Goal: Task Accomplishment & Management: Complete application form

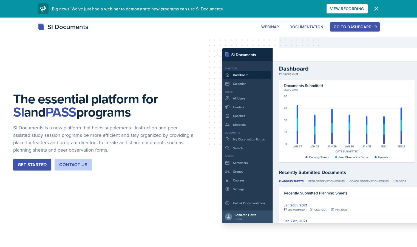
click at [376, 29] on div "Go to Dashboard" at bounding box center [354, 27] width 42 height 4
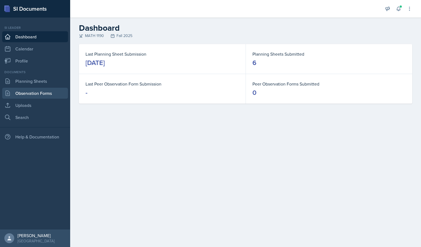
click at [31, 96] on link "Observation Forms" at bounding box center [35, 93] width 66 height 11
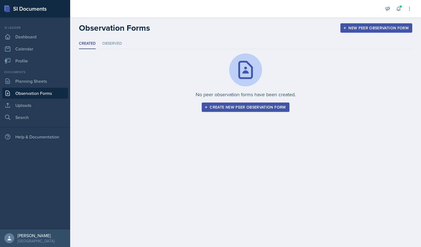
click at [229, 107] on div "Create new peer observation form" at bounding box center [245, 107] width 80 height 4
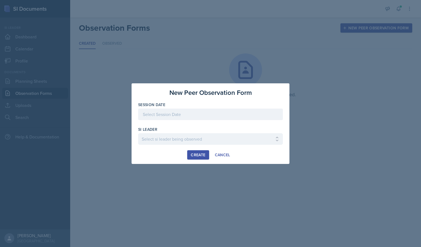
click at [209, 110] on div at bounding box center [210, 114] width 145 height 12
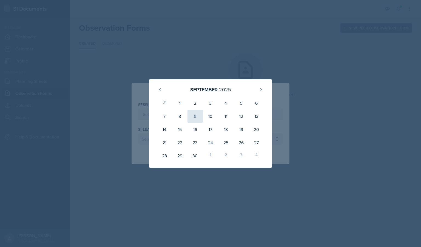
click at [194, 118] on div "9" at bounding box center [194, 116] width 15 height 13
type input "[DATE]"
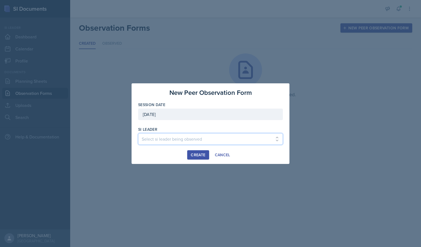
click at [178, 136] on select "Select si leader being observed Rayann Afani / PSYC 2500 / The Phantoms of The …" at bounding box center [210, 139] width 145 height 12
select select "844b342e-5b50-48ca-98d6-f9d93f53a68f"
click at [138, 133] on select "Select si leader being observed Rayann Afani / PSYC 2500 / The Phantoms of The …" at bounding box center [210, 139] width 145 height 12
click at [196, 154] on div "Create" at bounding box center [198, 155] width 15 height 4
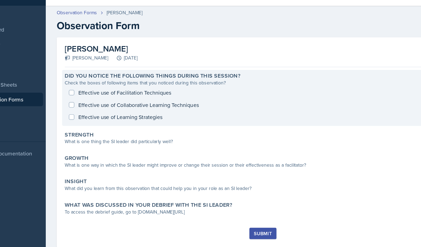
click at [147, 90] on div "Effective use of Facilitation Techniques Effective use of Collaborative Learnin…" at bounding box center [245, 98] width 320 height 30
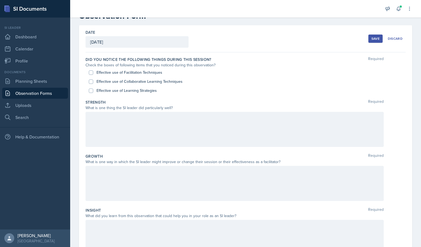
scroll to position [18, 0]
click at [108, 73] on label "Effective use of Facilitation Techniques" at bounding box center [129, 72] width 66 height 6
click at [93, 73] on input "Effective use of Facilitation Techniques" at bounding box center [91, 72] width 4 height 4
checkbox input "true"
click at [109, 82] on label "Effective use of Collaborative Learning Techniques" at bounding box center [139, 81] width 86 height 6
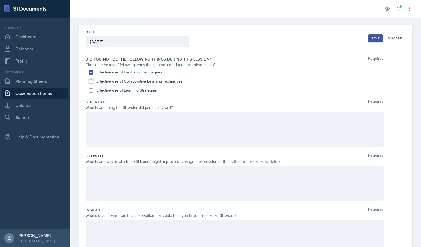
click at [93, 82] on input "Effective use of Collaborative Learning Techniques" at bounding box center [91, 81] width 4 height 4
checkbox input "true"
click at [111, 89] on label "Effective use of Learning Strategies" at bounding box center [126, 90] width 60 height 6
click at [93, 89] on input "Effective use of Learning Strategies" at bounding box center [91, 90] width 4 height 4
checkbox input "true"
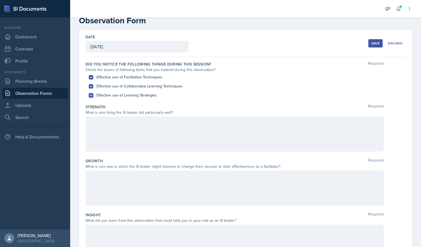
scroll to position [0, 0]
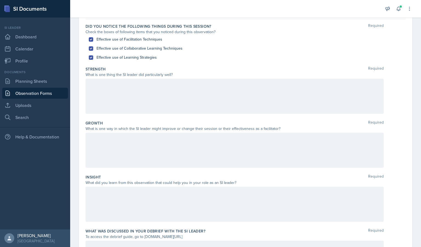
click at [132, 98] on div at bounding box center [234, 96] width 298 height 35
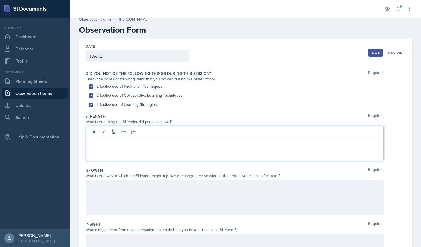
scroll to position [4, 0]
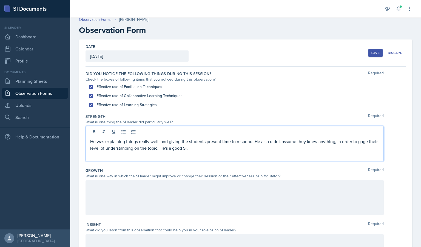
click at [335, 143] on p "He was explaining things really well, and giving the students present time to r…" at bounding box center [234, 144] width 289 height 13
click at [266, 149] on p "He was explaining things really well, and giving the students present time to r…" at bounding box center [234, 144] width 289 height 13
drag, startPoint x: 261, startPoint y: 149, endPoint x: 203, endPoint y: 153, distance: 57.9
click at [203, 153] on div "He was explaining things really well, and giving the students present time to r…" at bounding box center [234, 143] width 298 height 35
click at [173, 190] on div at bounding box center [234, 197] width 298 height 35
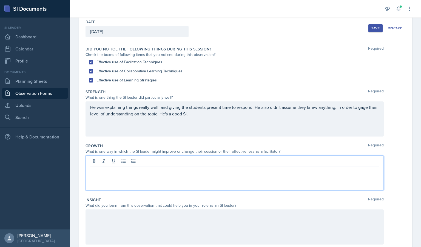
scroll to position [28, 0]
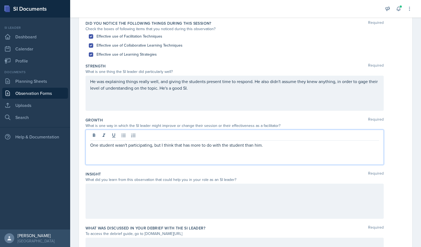
click at [173, 190] on p at bounding box center [234, 189] width 289 height 7
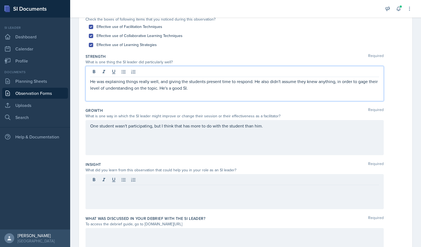
click at [170, 81] on p "He was explaining things really well, and giving the students present time to r…" at bounding box center [234, 84] width 289 height 13
click at [237, 91] on p "He was explaining things really well, and giving the students present time to r…" at bounding box center [234, 84] width 289 height 13
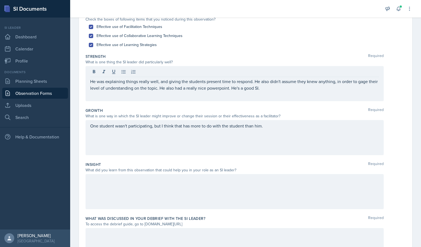
click at [199, 192] on div at bounding box center [234, 191] width 298 height 35
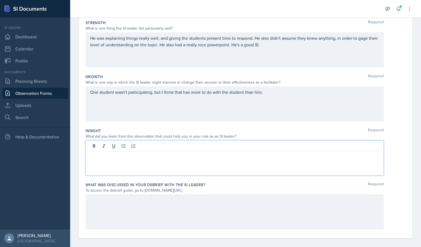
scroll to position [102, 0]
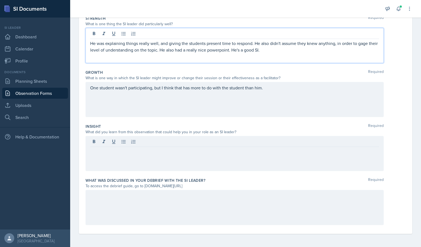
click at [254, 41] on p "He was explaining things really well, and giving the students present time to r…" at bounding box center [234, 46] width 289 height 13
drag, startPoint x: 238, startPoint y: 51, endPoint x: 175, endPoint y: 56, distance: 63.4
click at [175, 56] on div "He was explaining things really well, and giving the students present time to r…" at bounding box center [234, 45] width 298 height 35
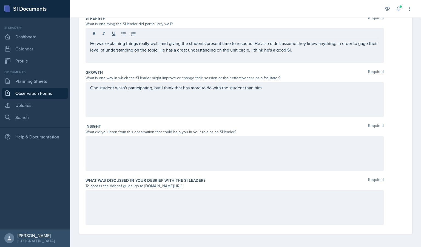
click at [180, 97] on div "One student wasn't participating, but I think that has more to do with the stud…" at bounding box center [234, 99] width 298 height 35
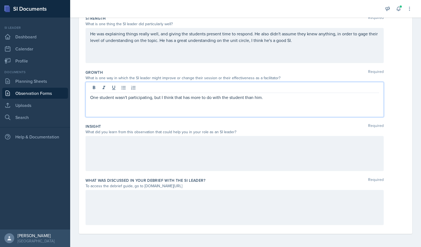
click at [230, 59] on div "He was explaining things really well, and giving the students present time to r…" at bounding box center [234, 45] width 298 height 35
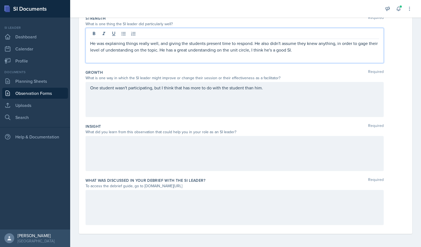
click at [242, 99] on div "One student wasn't participating, but I think that has more to do with the stud…" at bounding box center [234, 99] width 298 height 35
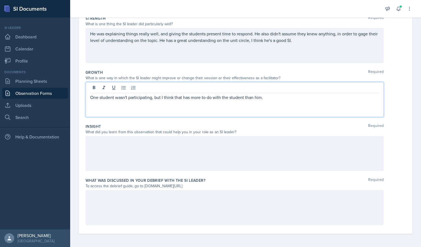
click at [242, 150] on div at bounding box center [234, 153] width 298 height 35
click at [273, 84] on div "One student wasn't participating, but I think that has more to do with the stud…" at bounding box center [234, 99] width 298 height 35
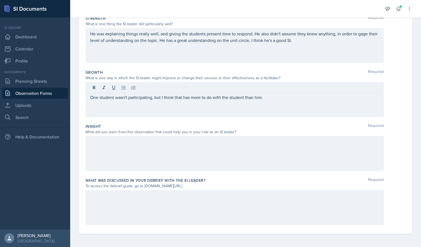
click at [222, 156] on div at bounding box center [234, 153] width 298 height 35
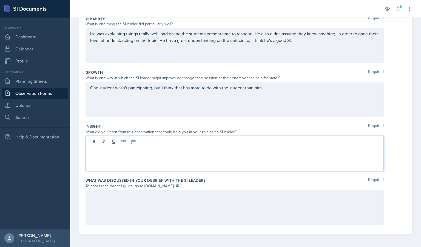
click at [274, 97] on div "One student wasn't participating, but I think that has more to do with the stud…" at bounding box center [234, 99] width 298 height 35
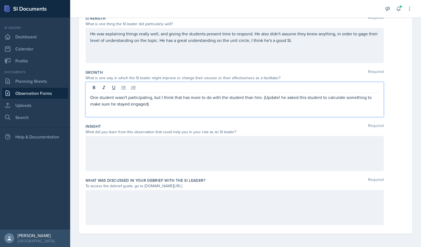
click at [368, 98] on p "One student wasn't participating, but I think that has more to do with the stud…" at bounding box center [234, 100] width 289 height 13
click at [127, 107] on div "One student wasn't participating, but I think that has more to do with the stud…" at bounding box center [234, 99] width 298 height 35
click at [167, 105] on p "One student wasn't participating, but I think that has more to do with the stud…" at bounding box center [234, 100] width 289 height 13
click at [149, 105] on p "One student wasn't participating, but I think that has more to do with the stud…" at bounding box center [234, 100] width 289 height 13
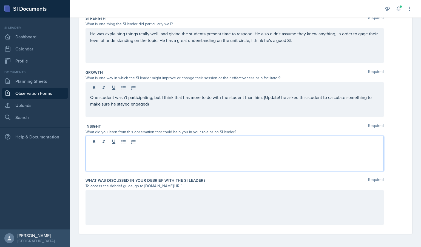
click at [166, 139] on div at bounding box center [234, 153] width 298 height 35
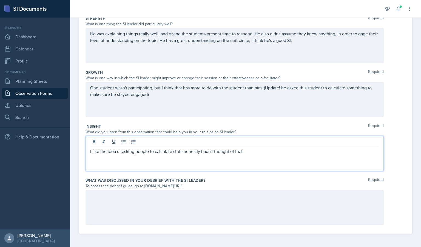
click at [115, 199] on div at bounding box center [234, 207] width 298 height 35
click at [246, 140] on div "I like the idea of asking people to calculate stuff, honestly hadn't thought of…" at bounding box center [234, 153] width 298 height 35
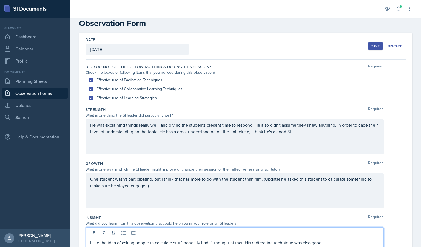
scroll to position [0, 0]
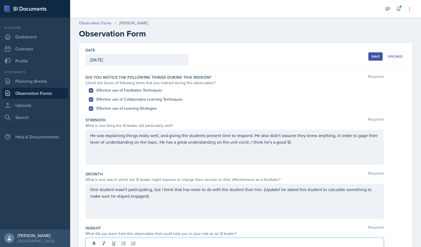
click at [372, 56] on div "Save" at bounding box center [375, 56] width 8 height 4
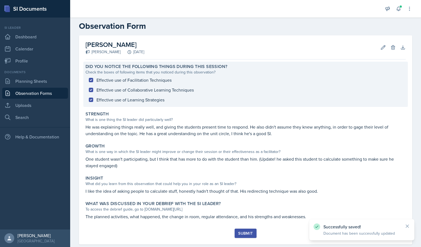
scroll to position [18, 0]
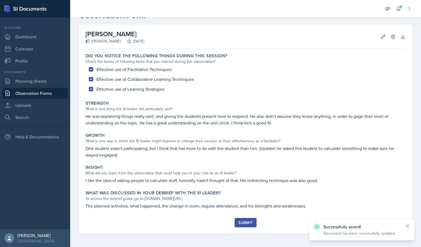
click at [245, 223] on div "Submit" at bounding box center [245, 222] width 15 height 4
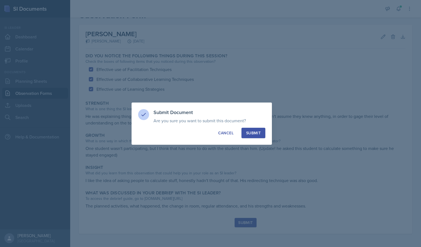
click at [253, 131] on div "Submit" at bounding box center [253, 132] width 15 height 5
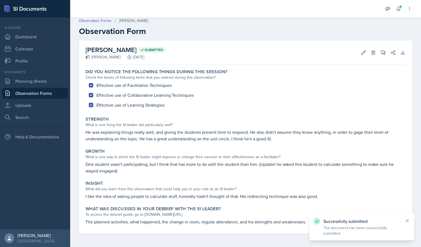
scroll to position [2, 0]
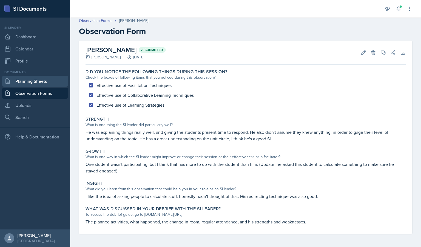
click at [37, 82] on link "Planning Sheets" at bounding box center [35, 81] width 66 height 11
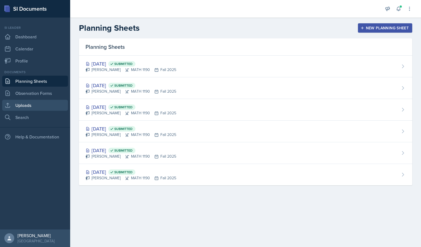
click at [41, 110] on link "Uploads" at bounding box center [35, 105] width 66 height 11
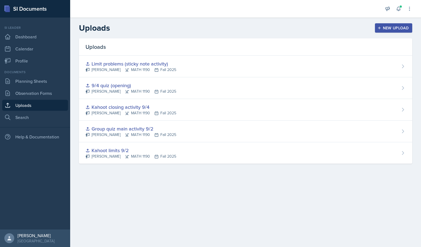
click at [41, 100] on link "Uploads" at bounding box center [35, 105] width 66 height 11
click at [40, 98] on link "Observation Forms" at bounding box center [35, 93] width 66 height 11
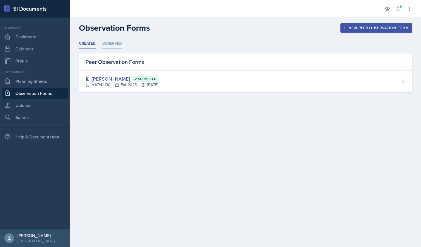
click at [120, 41] on li "Observed" at bounding box center [112, 43] width 20 height 11
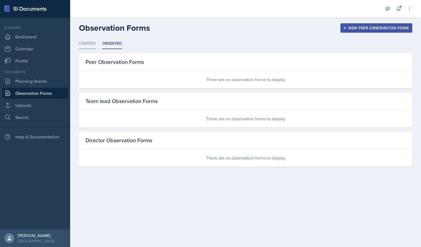
click at [88, 45] on li "Created" at bounding box center [87, 43] width 17 height 11
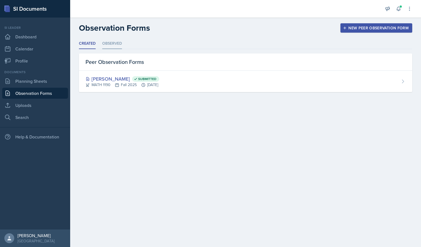
click at [110, 40] on li "Observed" at bounding box center [112, 43] width 20 height 11
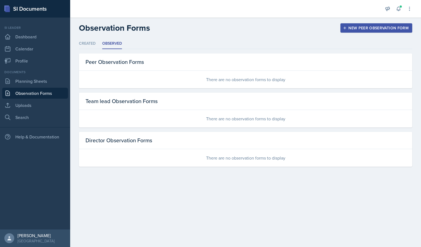
click at [254, 81] on div "There are no observation forms to display" at bounding box center [245, 80] width 333 height 18
click at [203, 163] on div "There are no observation forms to display" at bounding box center [245, 158] width 333 height 18
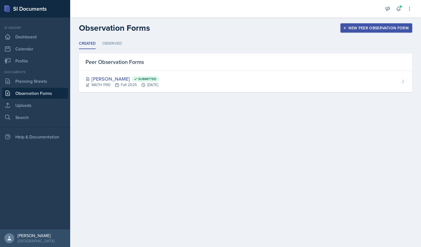
click at [116, 49] on div "Created Observed Created Observed Peer Observation Forms Alberto Di Stanislao S…" at bounding box center [245, 65] width 333 height 54
click at [113, 45] on li "Observed" at bounding box center [112, 43] width 20 height 11
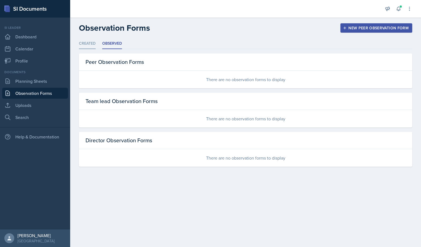
click at [92, 45] on li "Created" at bounding box center [87, 43] width 17 height 11
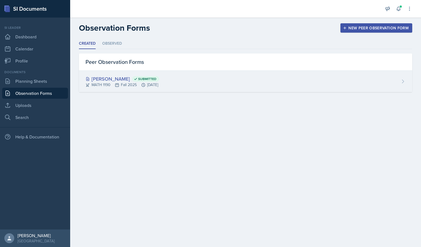
click at [113, 80] on div "Alberto Di Stanislao Submitted" at bounding box center [122, 78] width 74 height 7
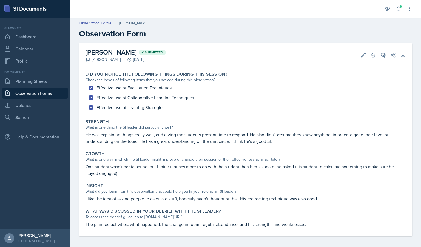
scroll to position [2, 0]
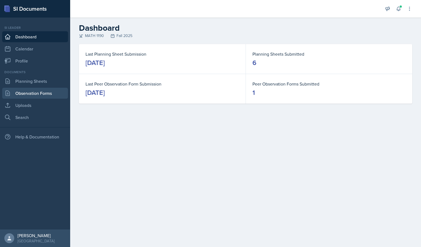
click at [35, 93] on link "Observation Forms" at bounding box center [35, 93] width 66 height 11
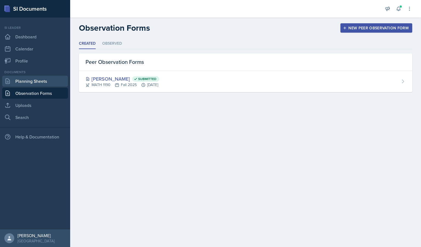
click at [12, 78] on link "Planning Sheets" at bounding box center [35, 81] width 66 height 11
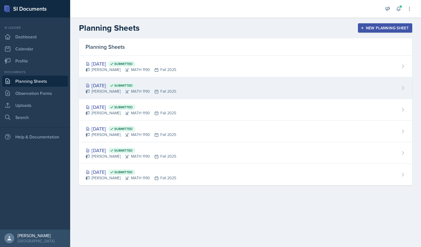
click at [112, 84] on div "[DATE] Submitted" at bounding box center [130, 85] width 91 height 7
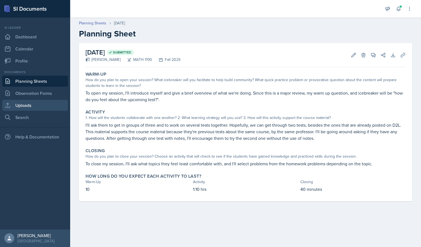
click at [18, 105] on link "Uploads" at bounding box center [35, 105] width 66 height 11
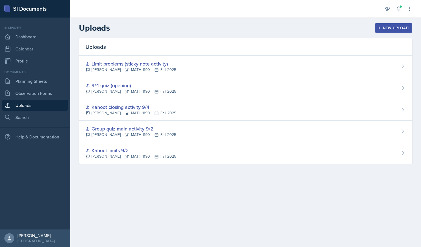
click at [398, 30] on div "New Upload" at bounding box center [393, 28] width 30 height 4
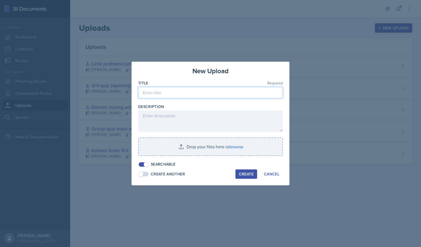
click at [195, 98] on input at bounding box center [210, 93] width 145 height 12
type input "Major review practice test"
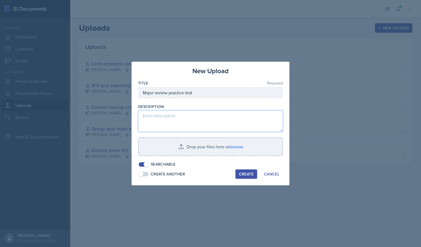
click at [173, 127] on textarea at bounding box center [210, 120] width 145 height 21
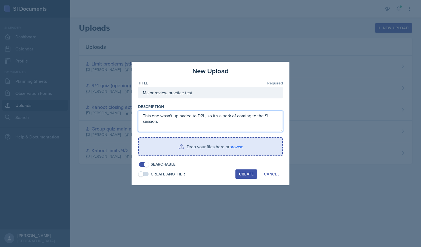
type textarea "This one wasn't uploaded to D2L, so it's a perk of coming to the SI session."
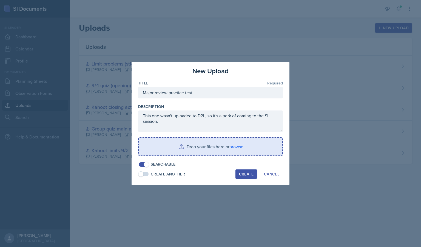
click at [213, 148] on input "file" at bounding box center [211, 147] width 144 height 18
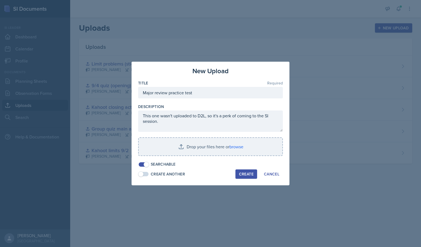
click at [247, 176] on div "Create" at bounding box center [246, 174] width 15 height 4
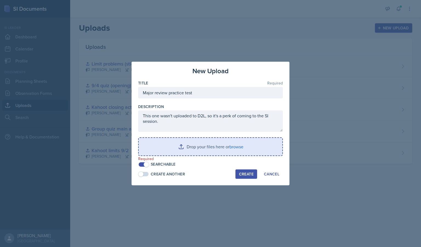
click at [218, 151] on input "file" at bounding box center [211, 147] width 144 height 18
click at [168, 148] on input "file" at bounding box center [211, 147] width 144 height 18
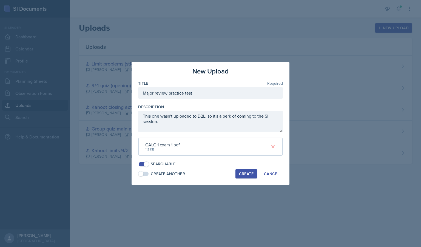
click at [243, 170] on button "Create" at bounding box center [246, 173] width 22 height 9
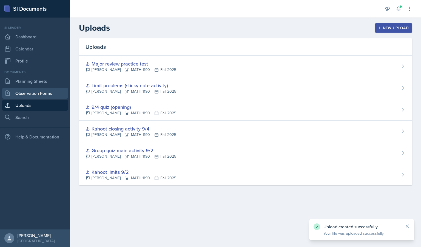
click at [33, 91] on link "Observation Forms" at bounding box center [35, 93] width 66 height 11
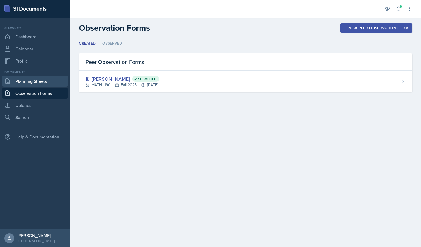
click at [37, 81] on link "Planning Sheets" at bounding box center [35, 81] width 66 height 11
